Goal: Task Accomplishment & Management: Use online tool/utility

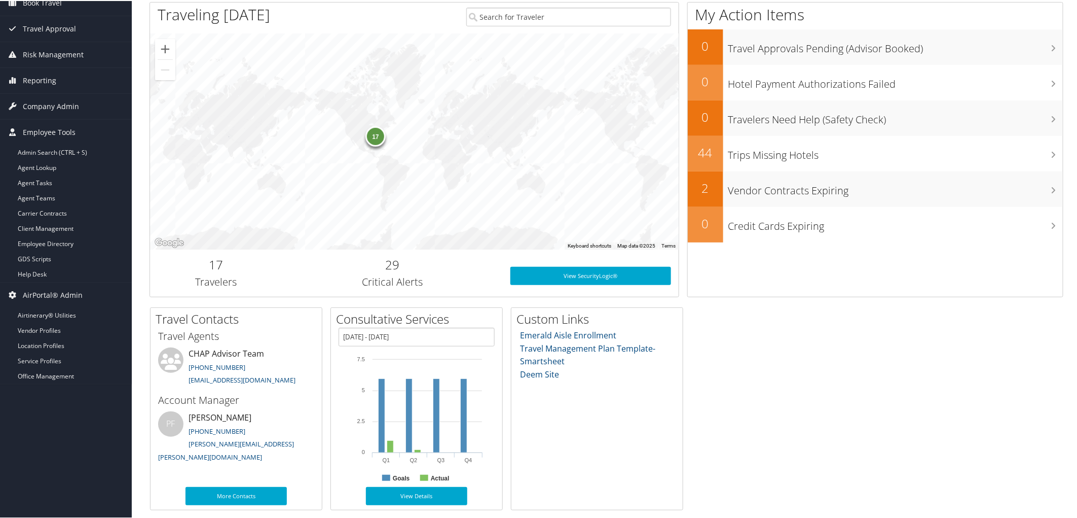
scroll to position [144, 0]
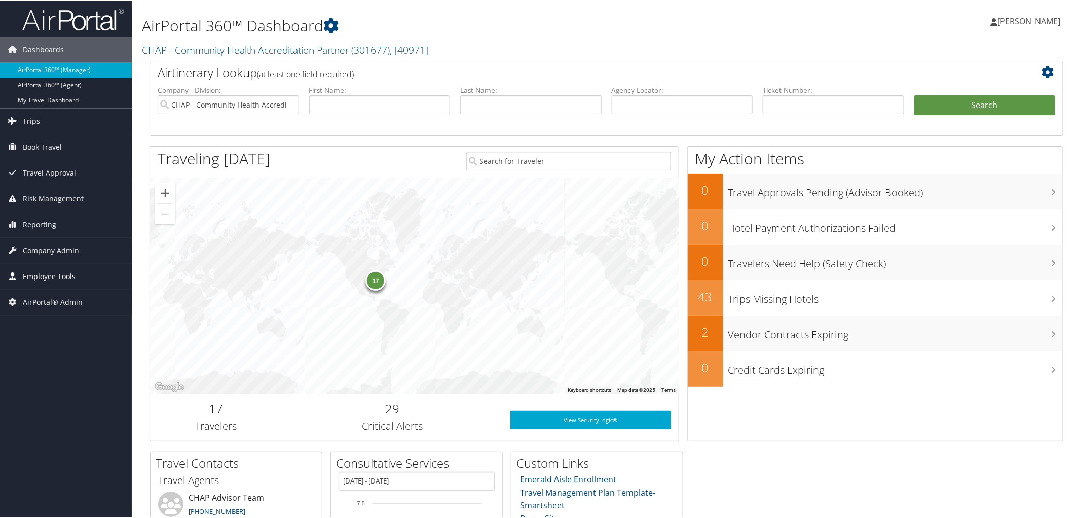
click at [39, 276] on span "Employee Tools" at bounding box center [49, 275] width 53 height 25
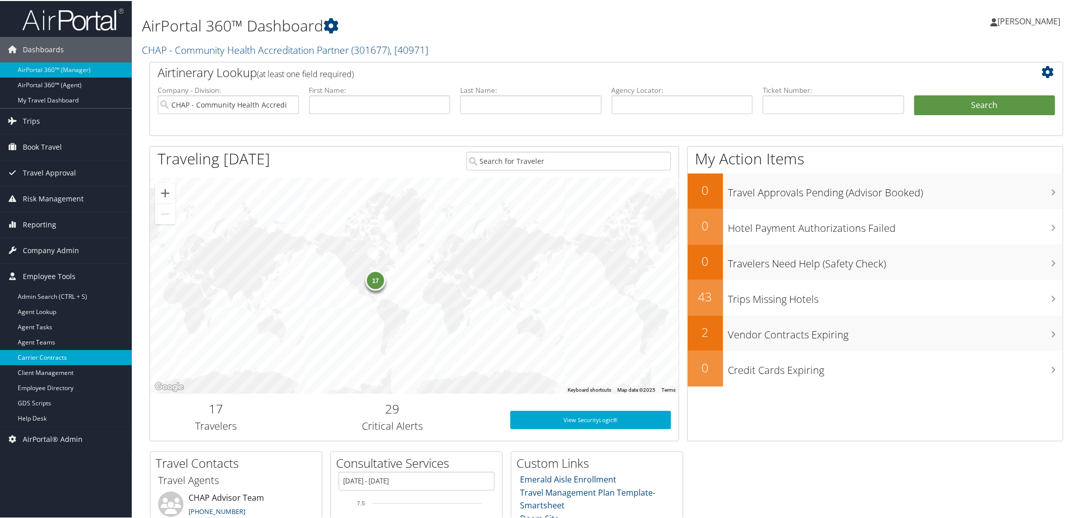
click at [52, 355] on link "Carrier Contracts" at bounding box center [66, 356] width 132 height 15
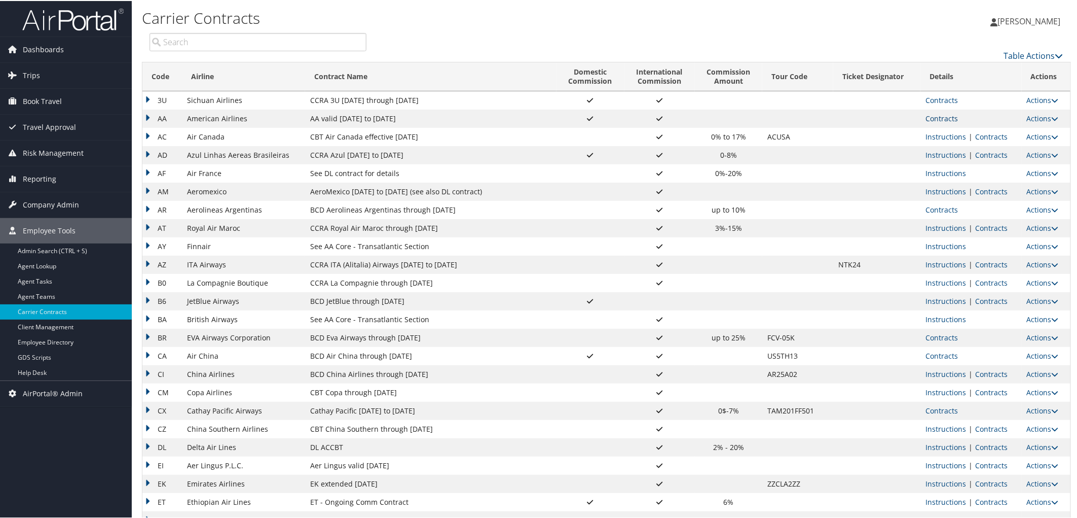
click at [943, 117] on link "Contracts" at bounding box center [942, 118] width 32 height 10
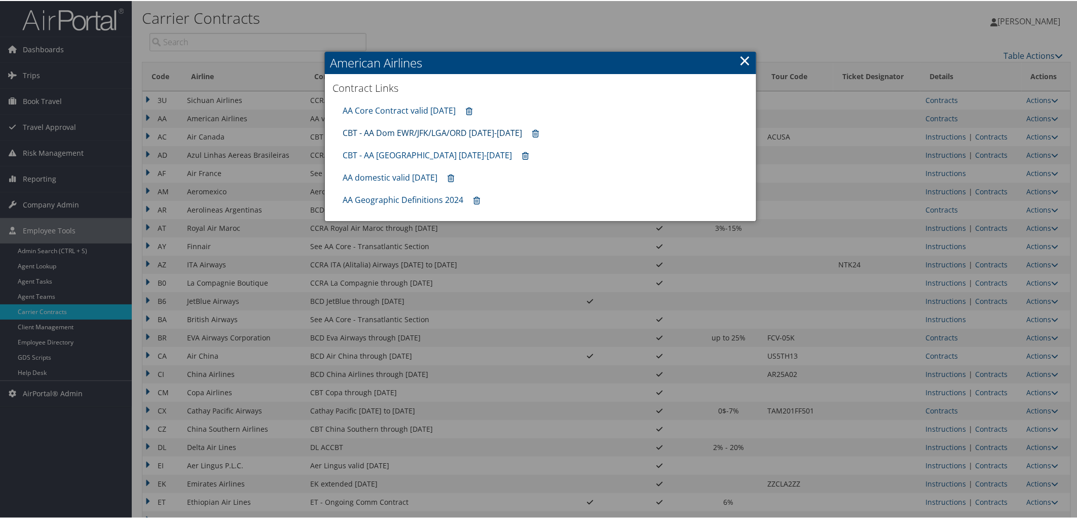
click at [395, 133] on link "CBT - AA Dom EWR/JFK/LGA/ORD 8.1.25-12.31.25" at bounding box center [432, 131] width 179 height 11
click at [396, 176] on link "AA domestic valid 30jun26" at bounding box center [390, 176] width 95 height 11
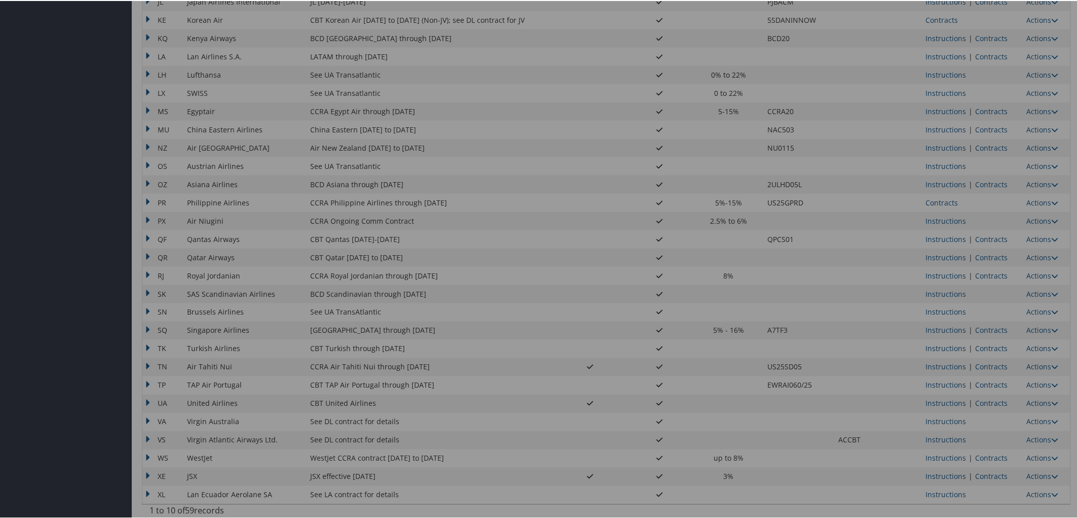
scroll to position [667, 0]
click at [996, 399] on div at bounding box center [540, 259] width 1081 height 518
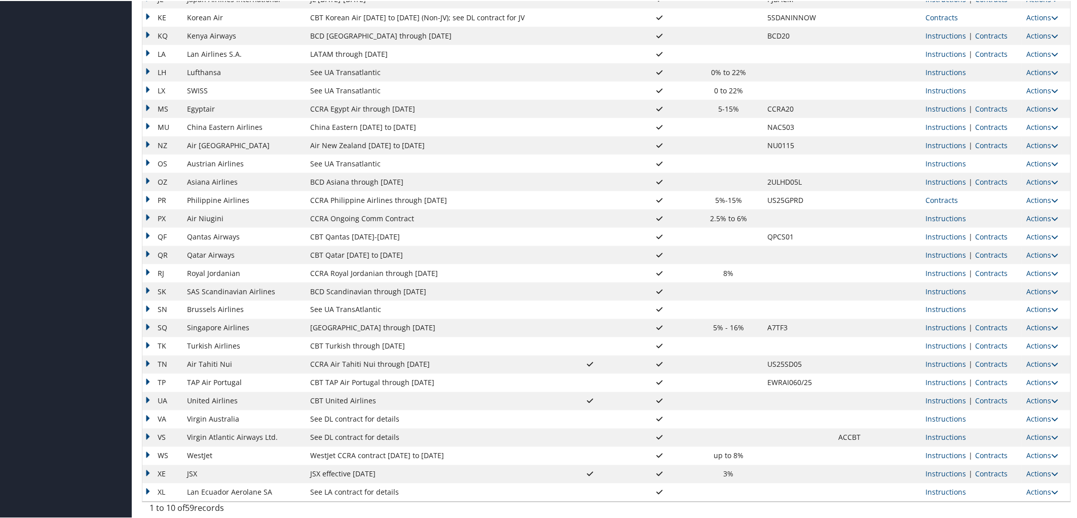
click at [996, 399] on link "Contracts" at bounding box center [991, 400] width 32 height 10
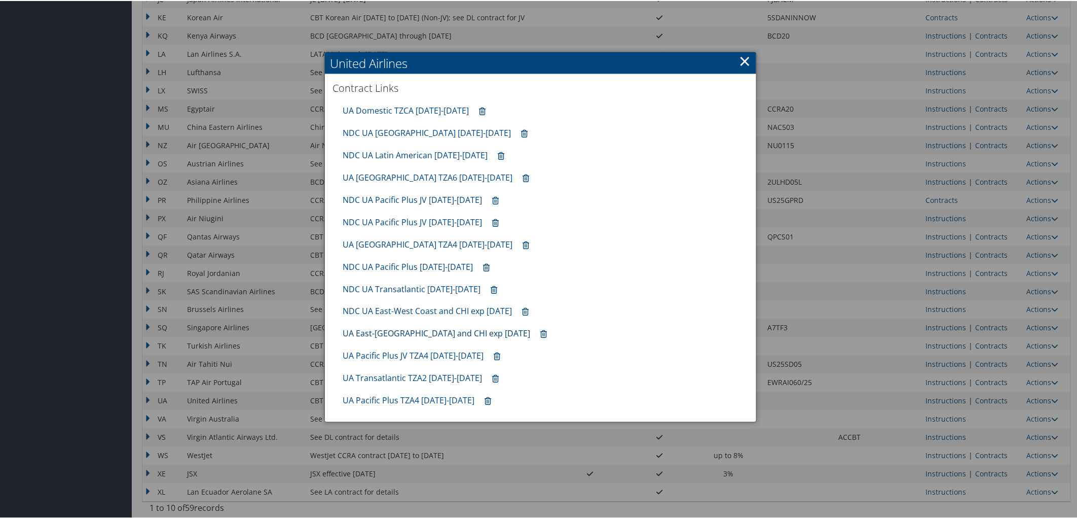
click at [396, 332] on link "UA East-West Coast and CHI exp 10.31.25" at bounding box center [437, 332] width 188 height 11
click at [741, 57] on link "×" at bounding box center [745, 60] width 12 height 20
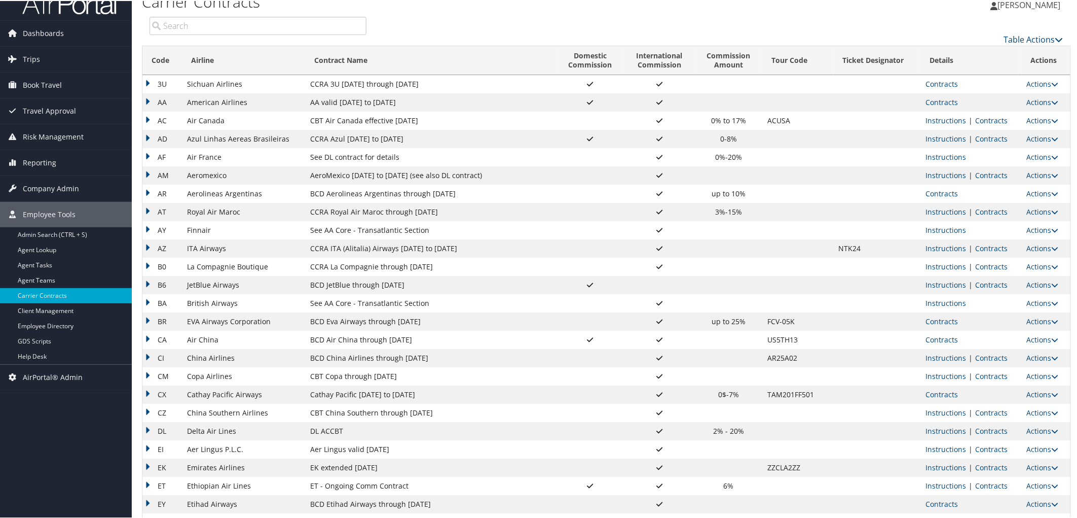
scroll to position [0, 0]
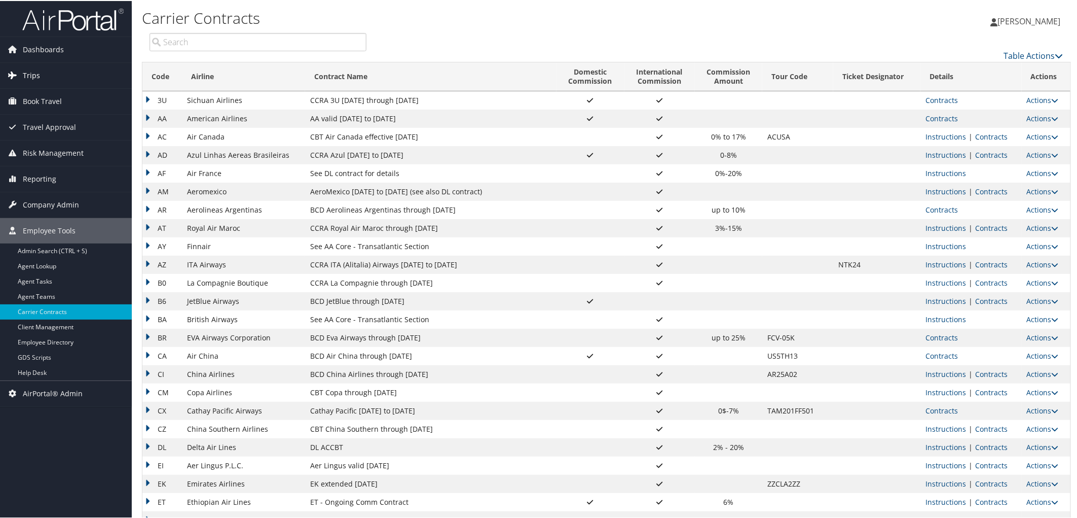
click at [31, 75] on span "Trips" at bounding box center [31, 74] width 17 height 25
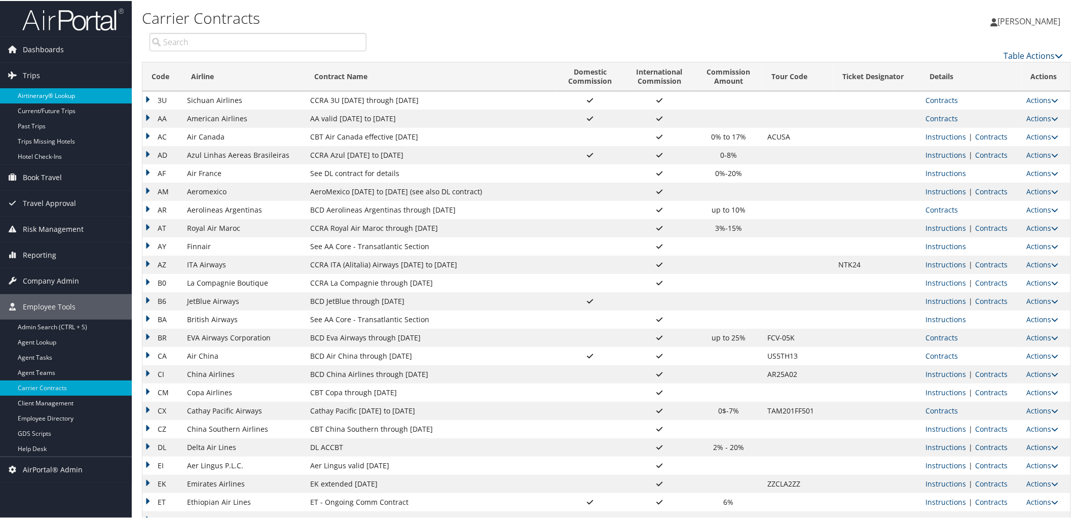
click at [49, 90] on link "Airtinerary® Lookup" at bounding box center [66, 94] width 132 height 15
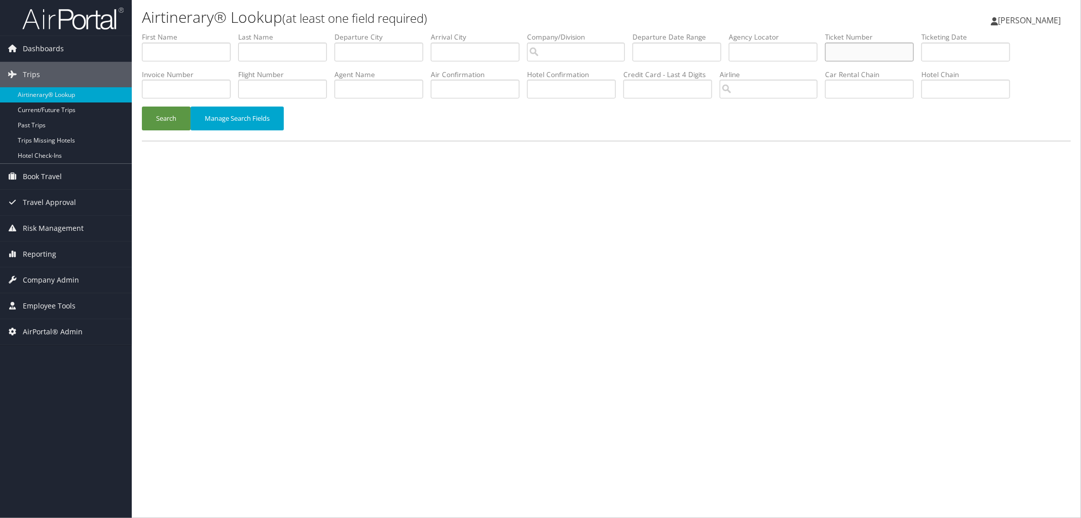
click at [890, 54] on input "text" at bounding box center [869, 52] width 89 height 19
paste input "0068999959815"
type input "0068999959815"
click at [155, 125] on button "Search" at bounding box center [166, 118] width 49 height 24
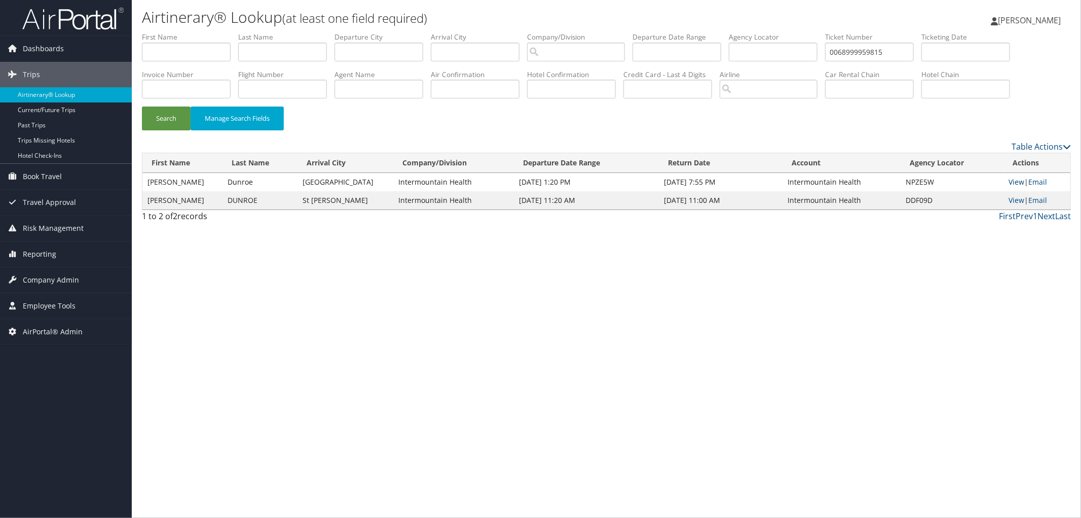
click at [1016, 183] on link "View" at bounding box center [1017, 182] width 16 height 10
click at [709, 320] on div "Airtinerary® Lookup (at least one field required) Ashley Lammert Ashley Lammert…" at bounding box center [606, 259] width 949 height 518
click at [45, 308] on span "Employee Tools" at bounding box center [49, 305] width 53 height 25
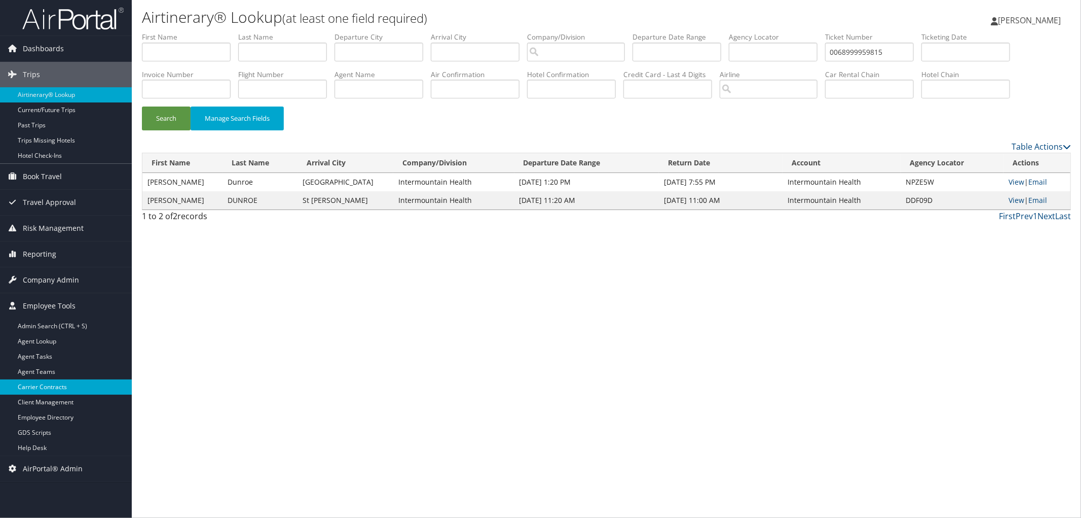
click at [43, 386] on link "Carrier Contracts" at bounding box center [66, 386] width 132 height 15
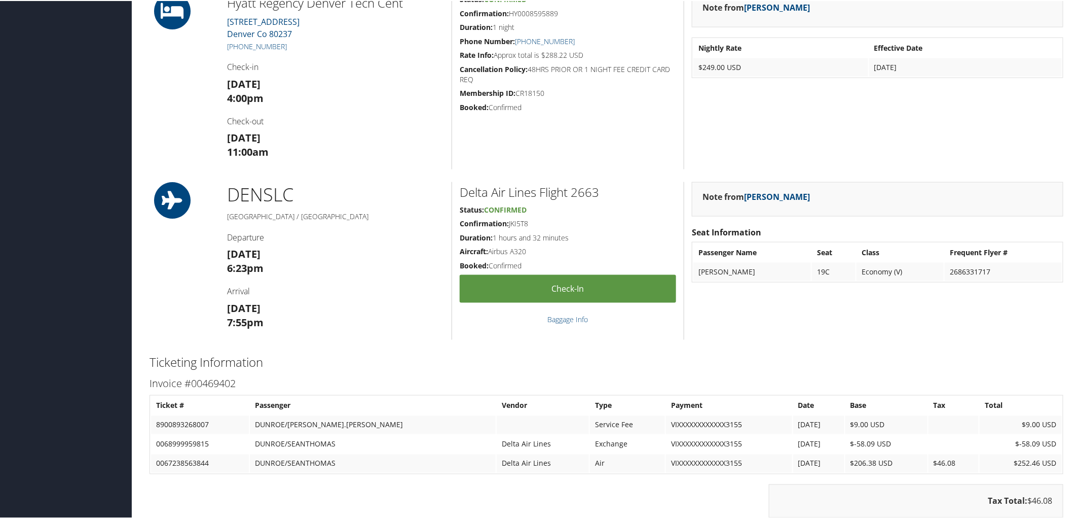
scroll to position [827, 0]
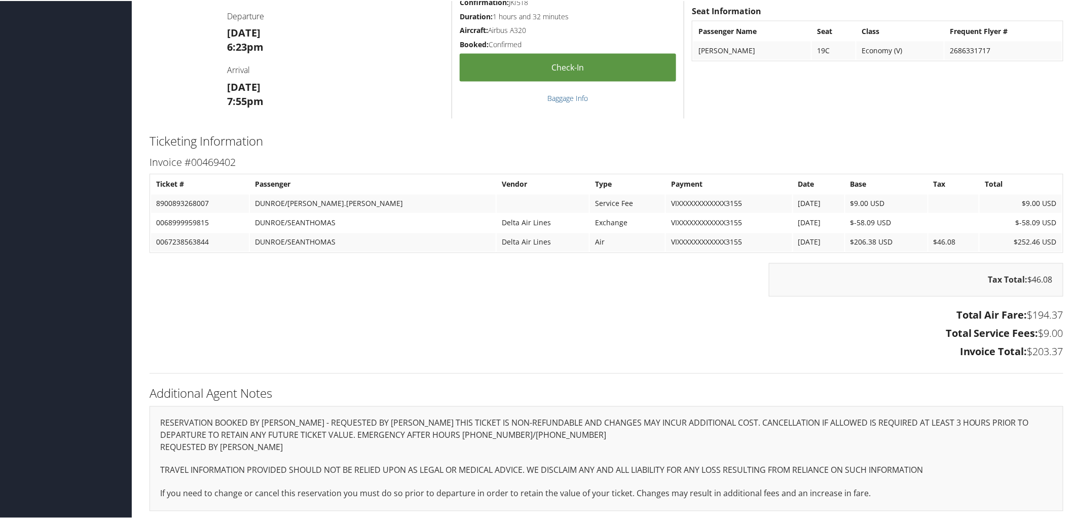
click at [181, 239] on td "0067238563844" at bounding box center [200, 241] width 98 height 18
copy td "0067238563844"
